Goal: Task Accomplishment & Management: Manage account settings

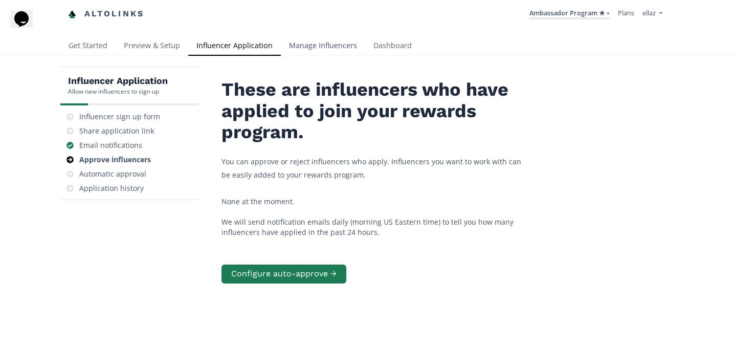
click at [301, 54] on link "Manage Influencers" at bounding box center [323, 46] width 84 height 20
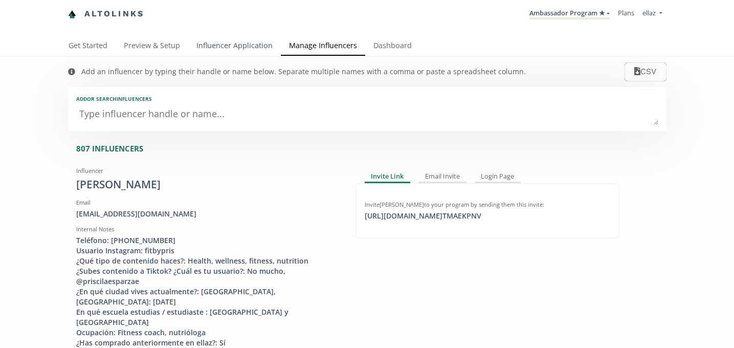
click at [237, 52] on link "Influencer Application" at bounding box center [234, 46] width 93 height 20
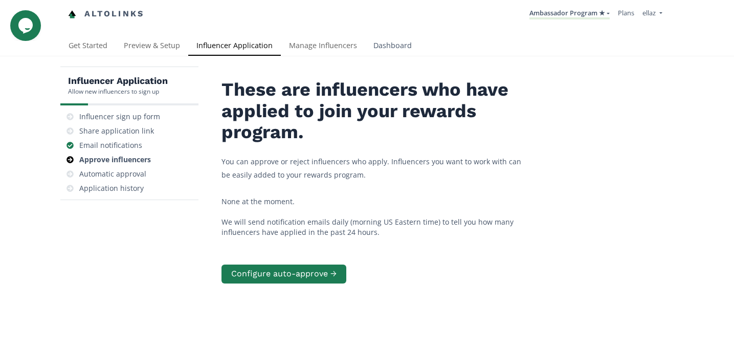
click at [400, 52] on link "Dashboard" at bounding box center [392, 46] width 55 height 20
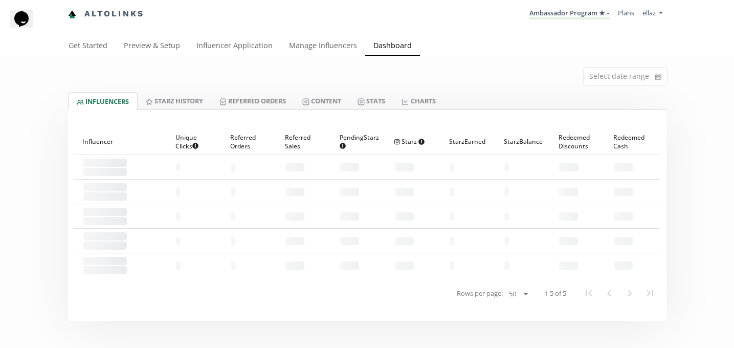
click at [333, 110] on div at bounding box center [367, 116] width 598 height 12
click at [329, 106] on link "Content" at bounding box center [321, 100] width 55 height 17
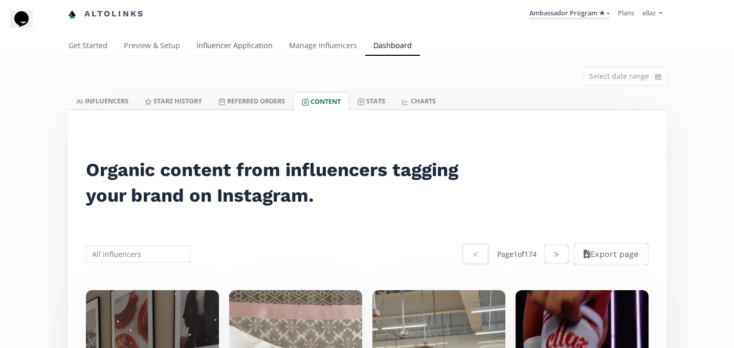
click at [223, 56] on div "Get Started Preview & Setup Influencer Application Manage Influencers Dashboard" at bounding box center [367, 46] width 734 height 20
click at [201, 55] on link "Influencer Application" at bounding box center [234, 46] width 93 height 20
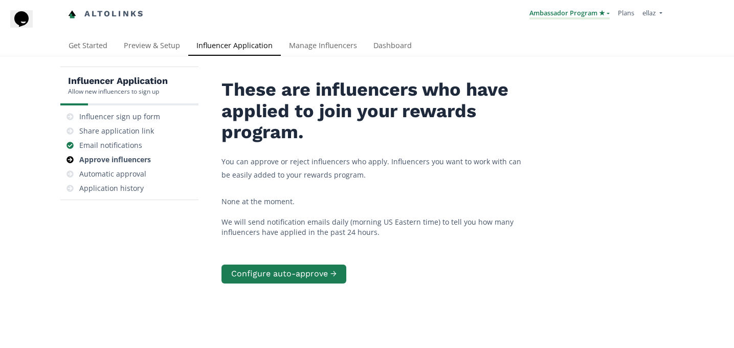
click at [565, 18] on link "Ambassador Program ★" at bounding box center [569, 13] width 80 height 11
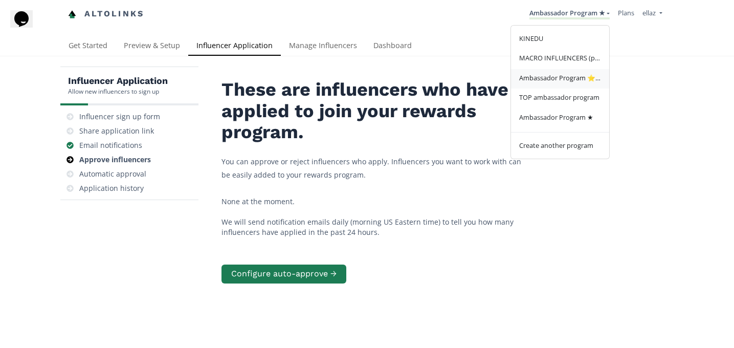
click at [566, 80] on span "Ambassador Program ⭐️⭐️" at bounding box center [560, 77] width 82 height 9
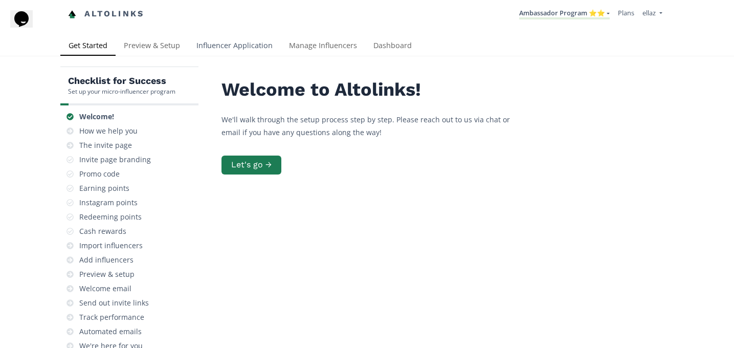
click at [230, 44] on link "Influencer Application" at bounding box center [234, 46] width 93 height 20
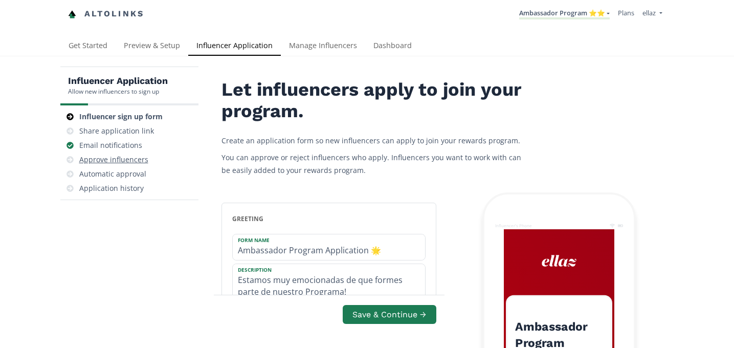
click at [118, 161] on div "Approve influencers" at bounding box center [113, 159] width 69 height 10
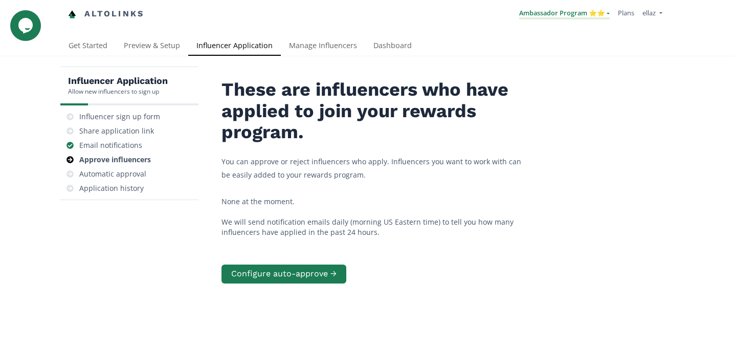
click at [589, 15] on link "Ambassador Program ⭐️⭐️" at bounding box center [564, 13] width 91 height 11
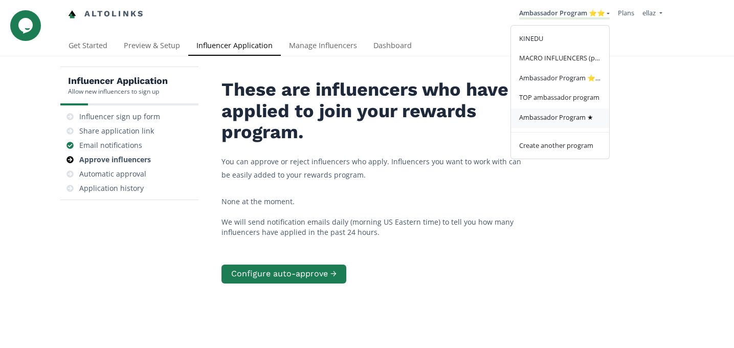
click at [575, 127] on link "Ambassador Program ★" at bounding box center [560, 118] width 98 height 20
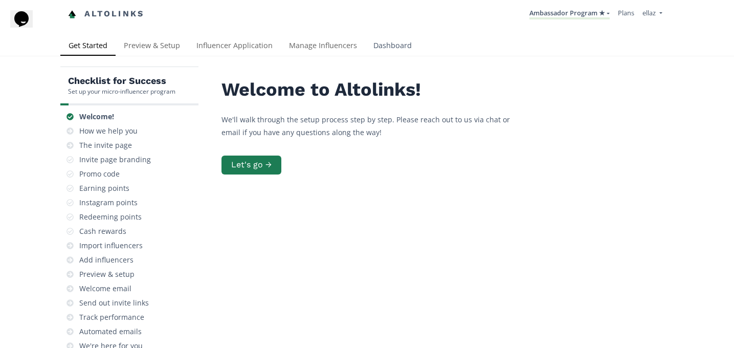
click at [386, 43] on link "Dashboard" at bounding box center [392, 46] width 55 height 20
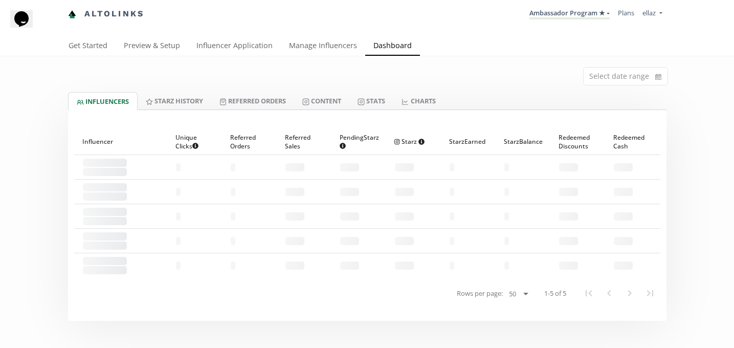
scroll to position [24, 0]
